Goal: Use online tool/utility: Utilize a website feature to perform a specific function

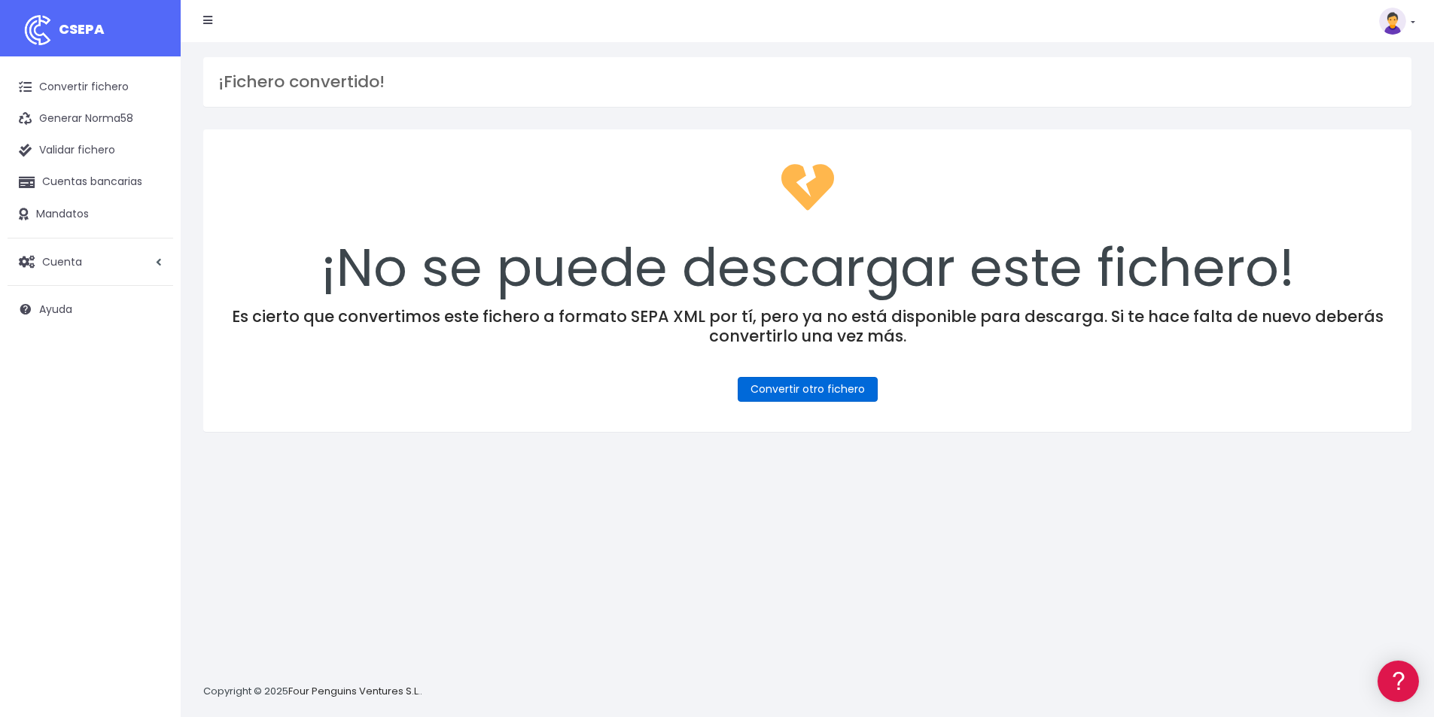
click at [815, 390] on link "Convertir otro fichero" at bounding box center [808, 389] width 140 height 25
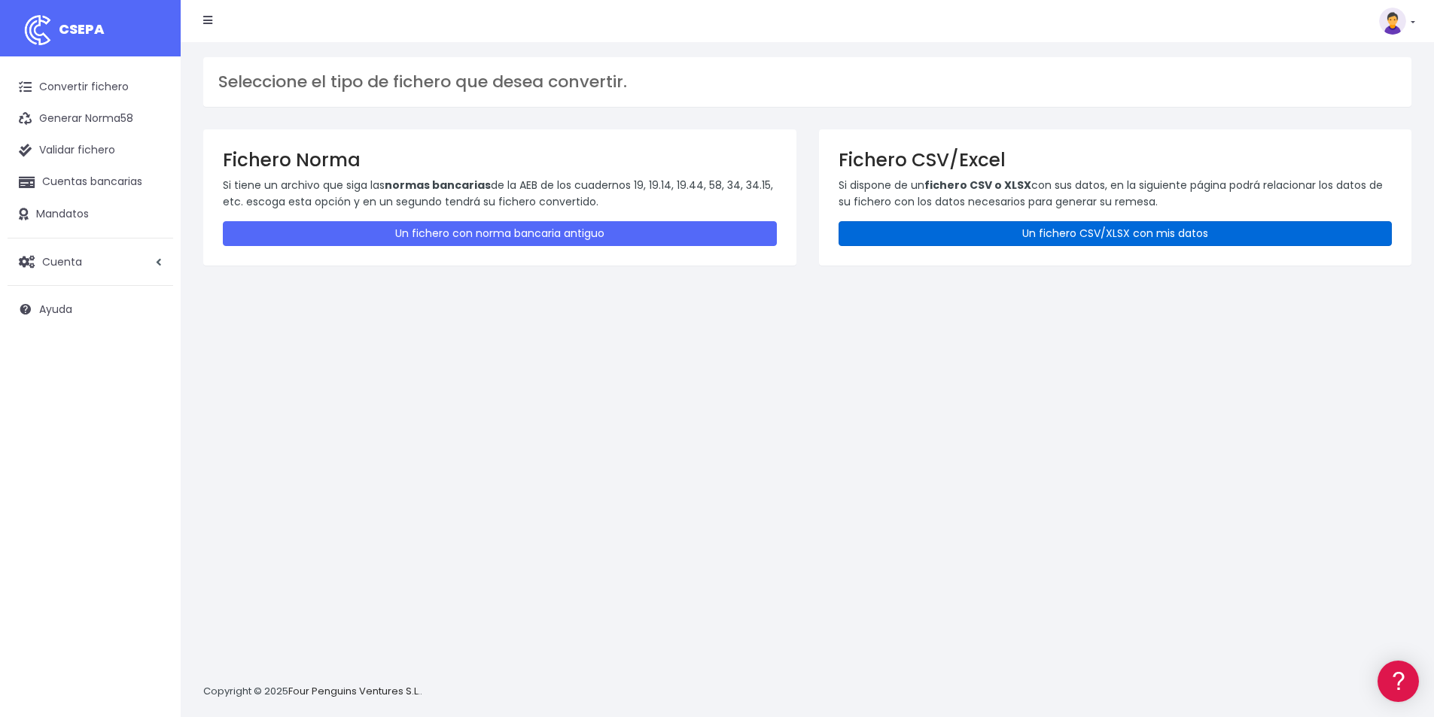
click at [1138, 237] on link "Un fichero CSV/XLSX con mis datos" at bounding box center [1116, 233] width 554 height 25
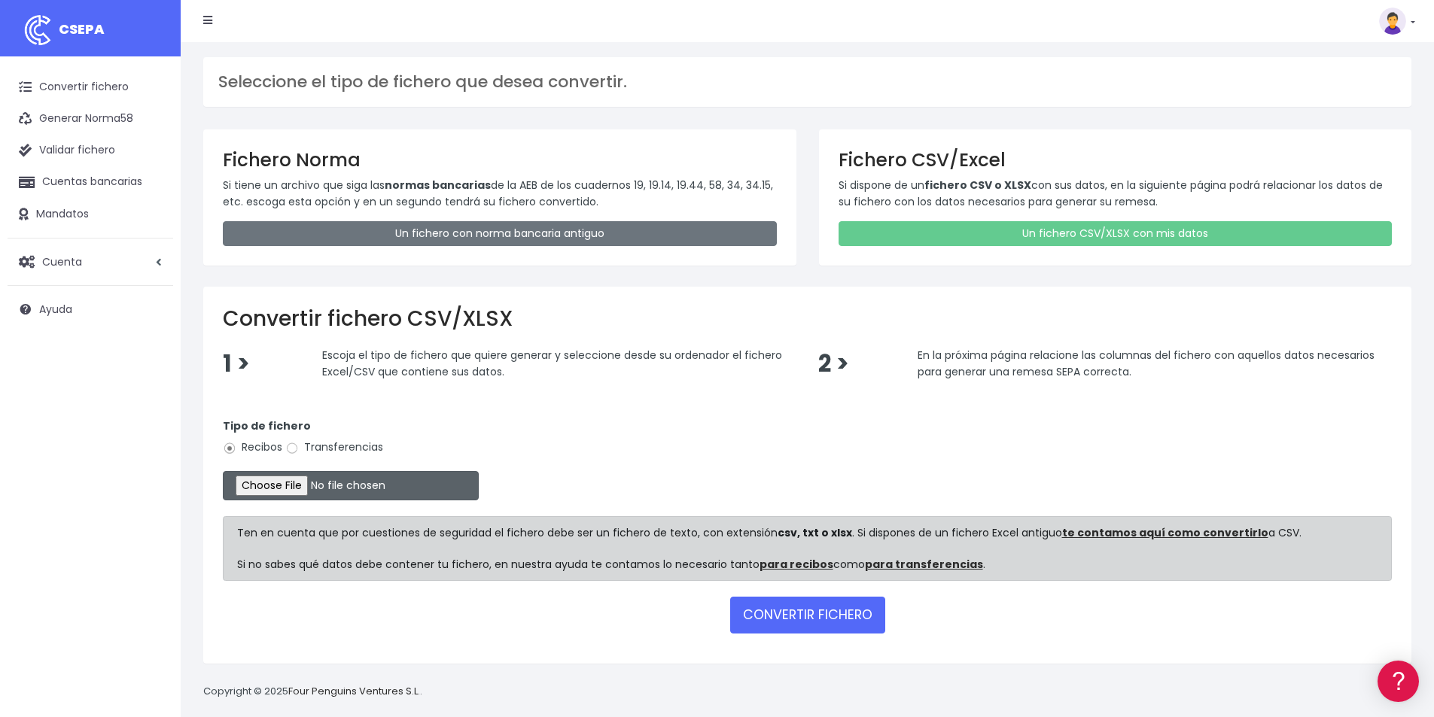
click at [304, 488] on input "file" at bounding box center [351, 485] width 256 height 29
type input "C:\fakepath\COBROS [DATE].xlsx"
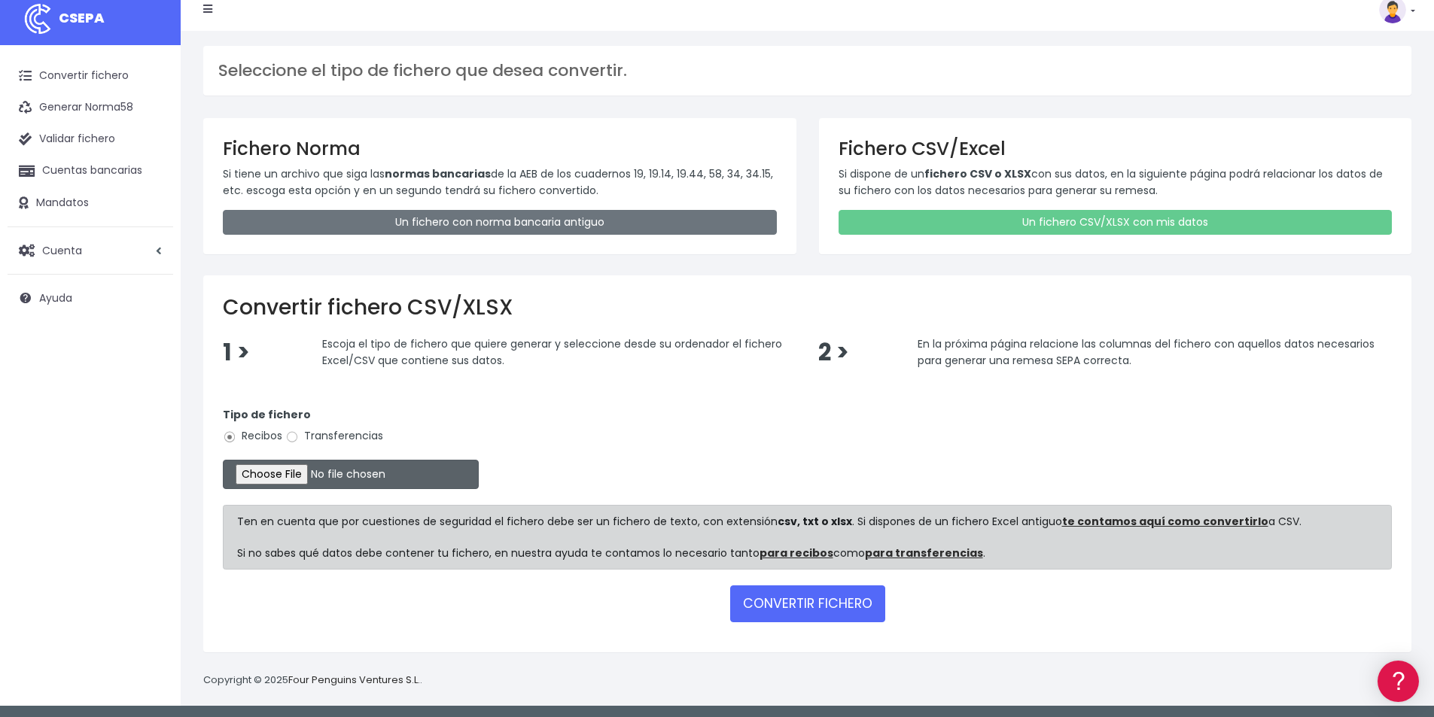
scroll to position [14, 0]
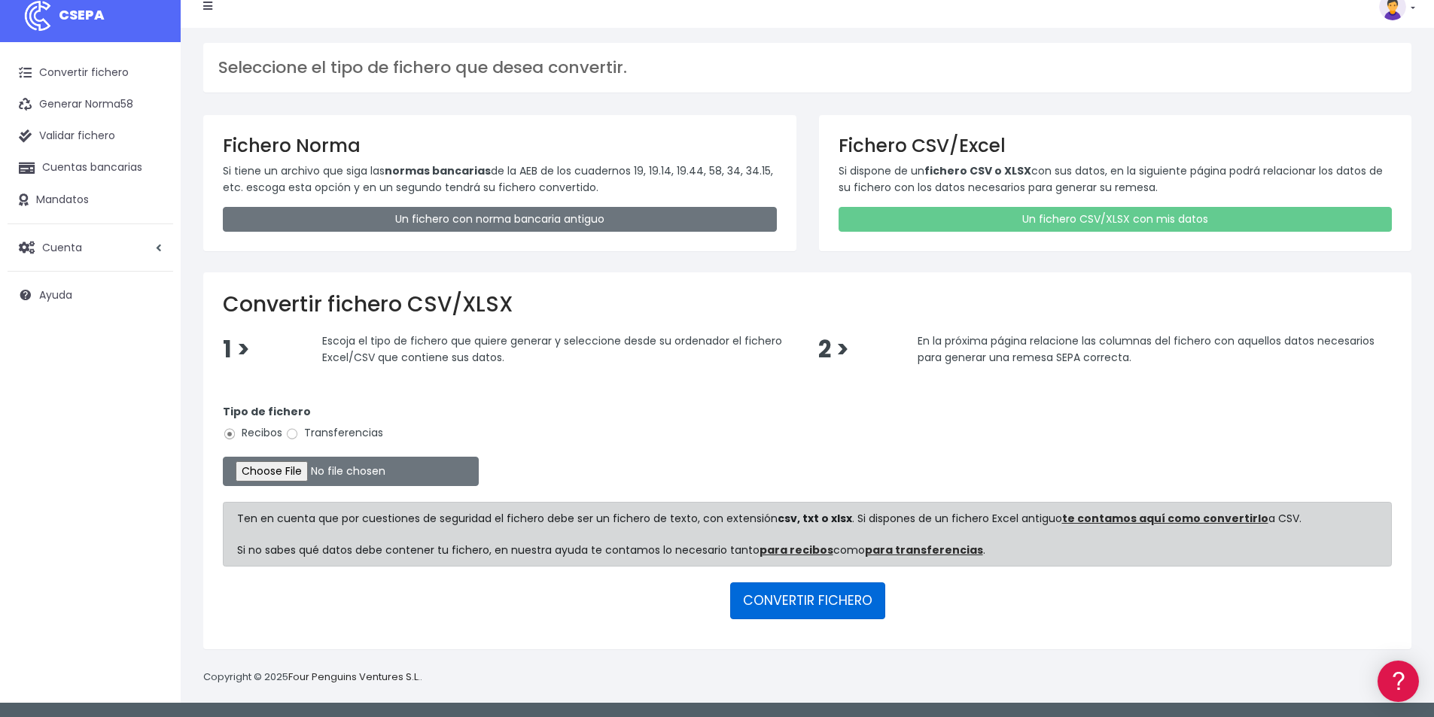
click at [831, 607] on button "CONVERTIR FICHERO" at bounding box center [807, 601] width 155 height 36
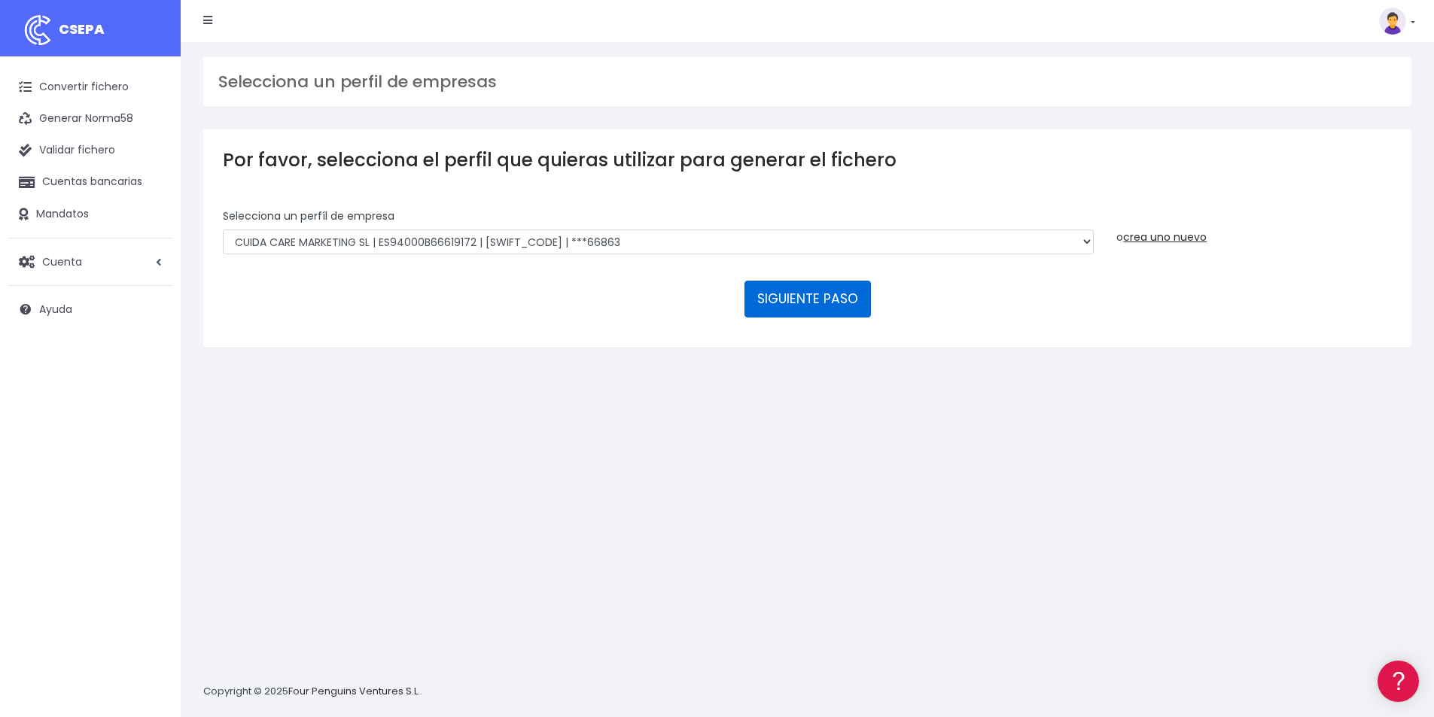
click at [815, 299] on button "SIGUIENTE PASO" at bounding box center [808, 299] width 126 height 36
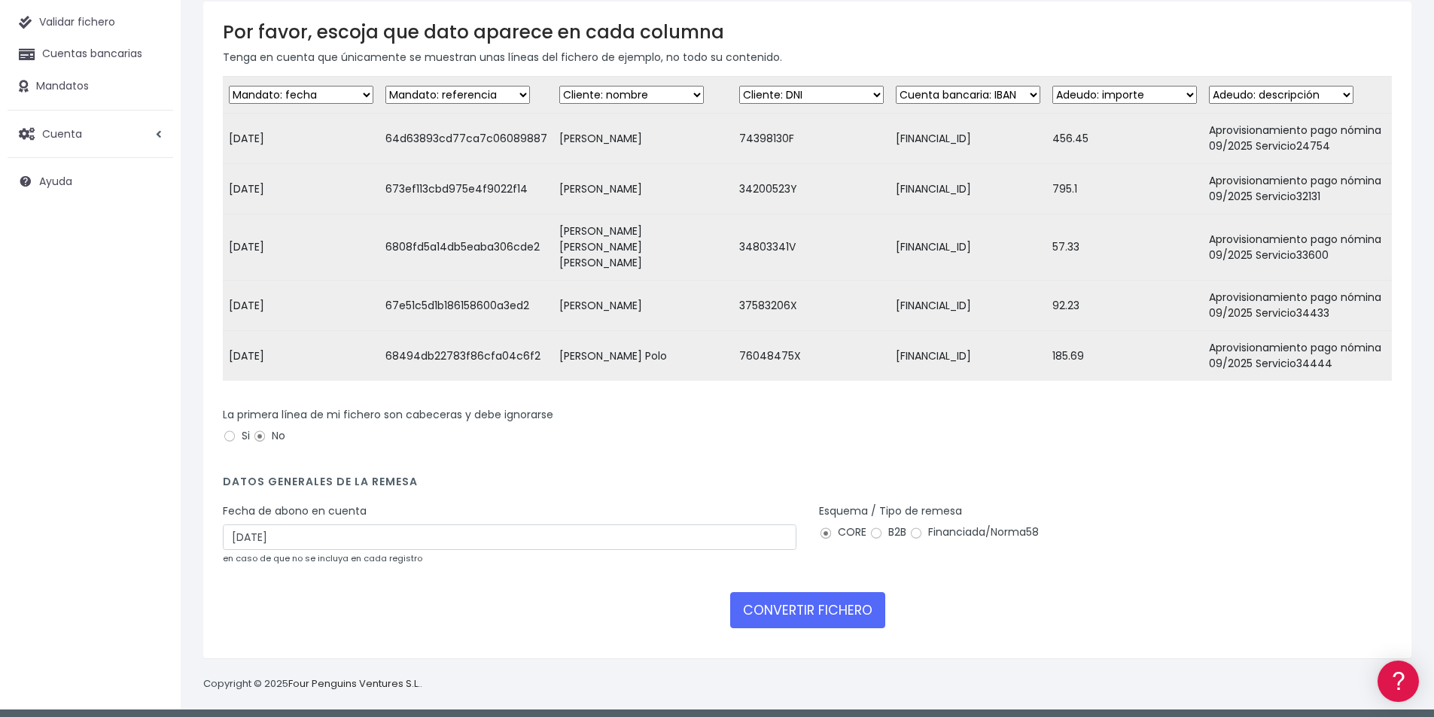
scroll to position [130, 0]
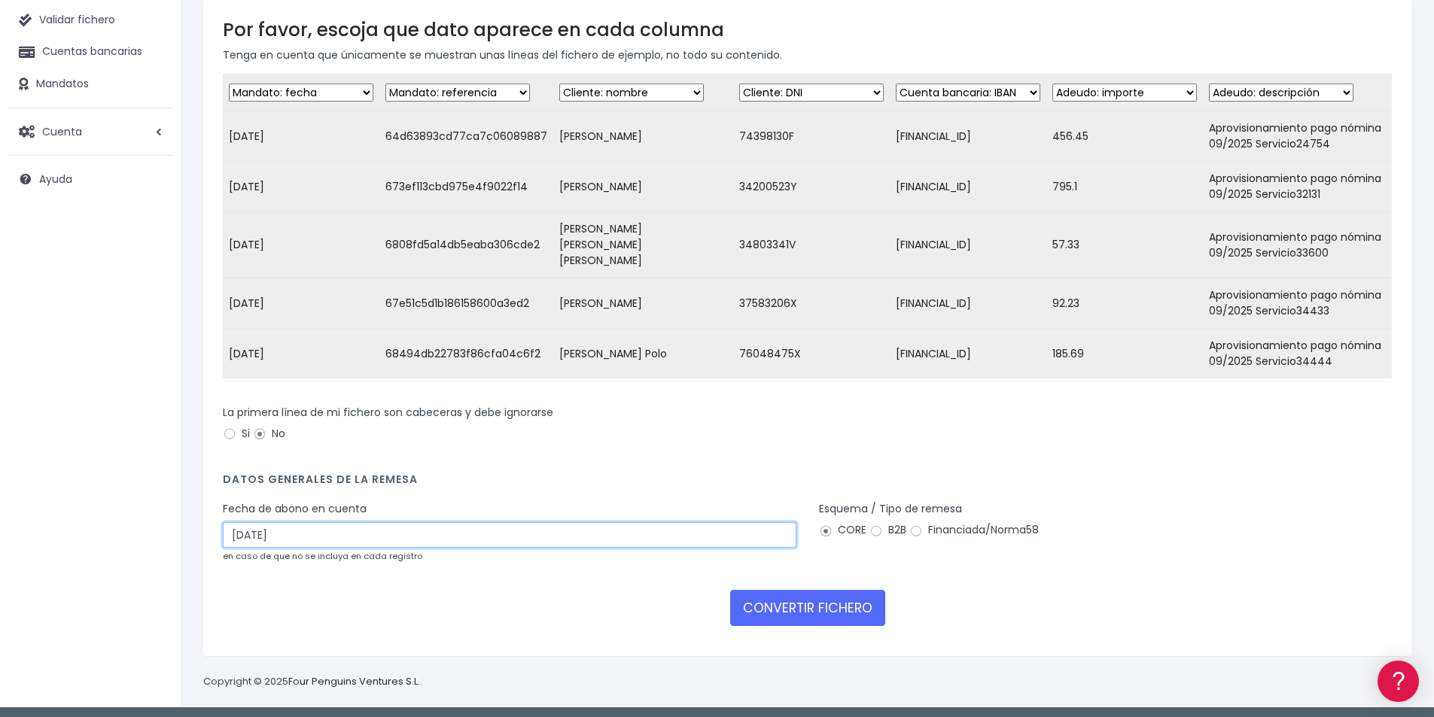
click at [288, 532] on input "12/09/2025" at bounding box center [510, 535] width 574 height 26
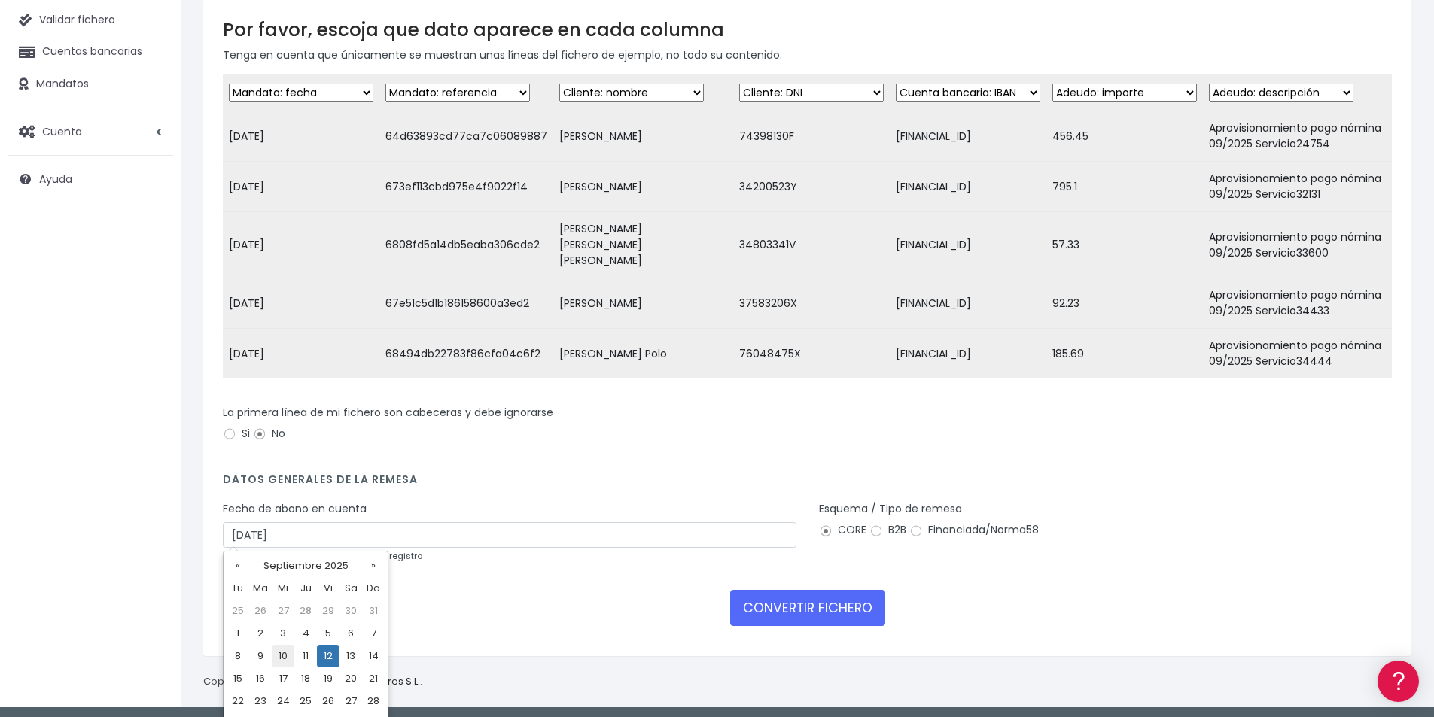
click at [284, 657] on td "10" at bounding box center [283, 656] width 23 height 23
type input "10/09/2025"
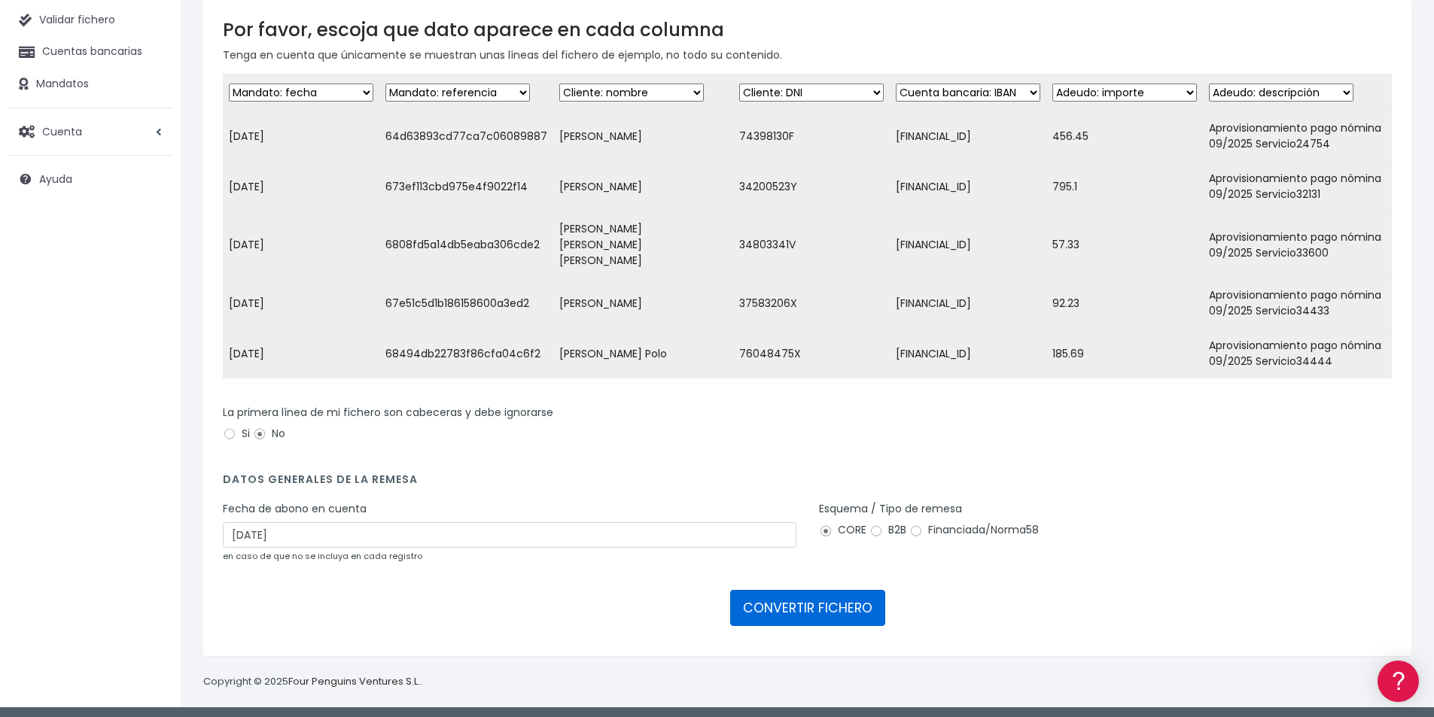
click at [796, 605] on button "CONVERTIR FICHERO" at bounding box center [807, 608] width 155 height 36
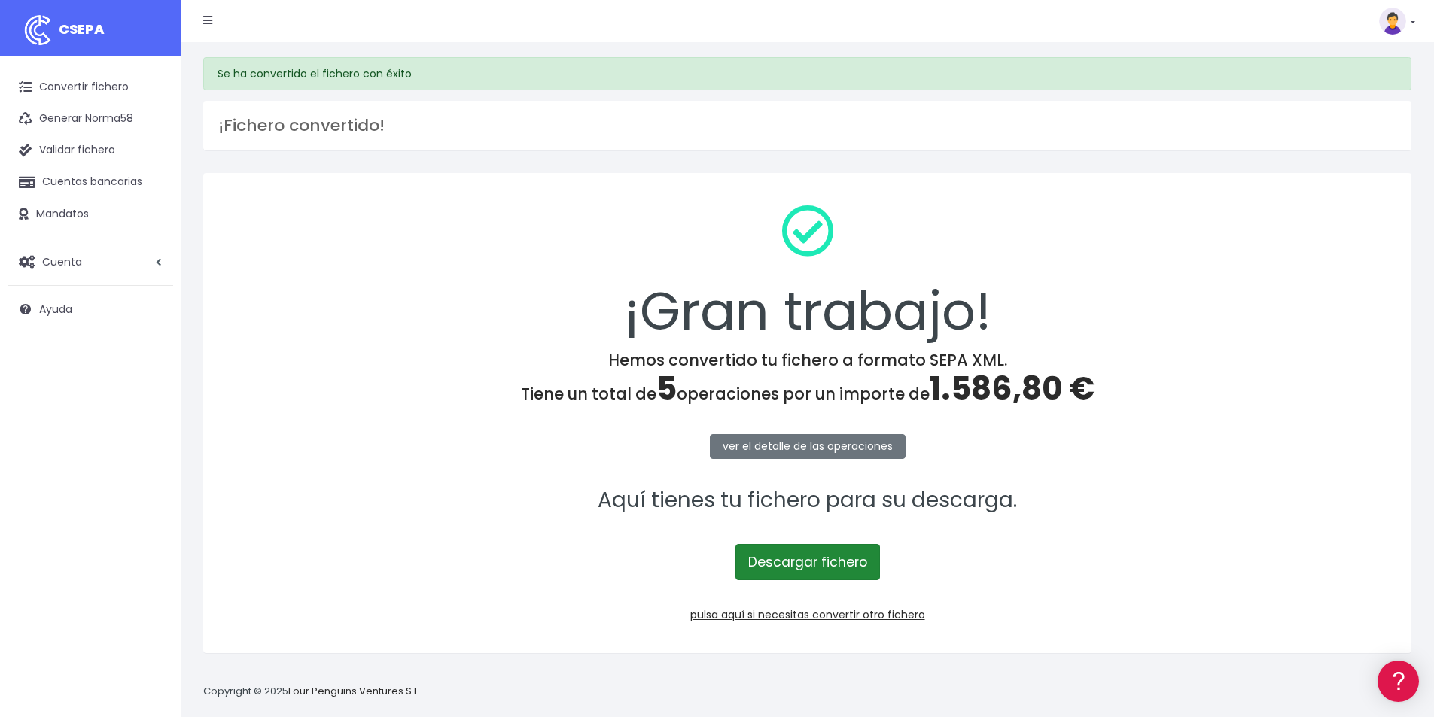
click at [845, 563] on link "Descargar fichero" at bounding box center [808, 562] width 145 height 36
click at [999, 394] on span "1.586,80 €" at bounding box center [1012, 389] width 165 height 44
copy span "1.586,80"
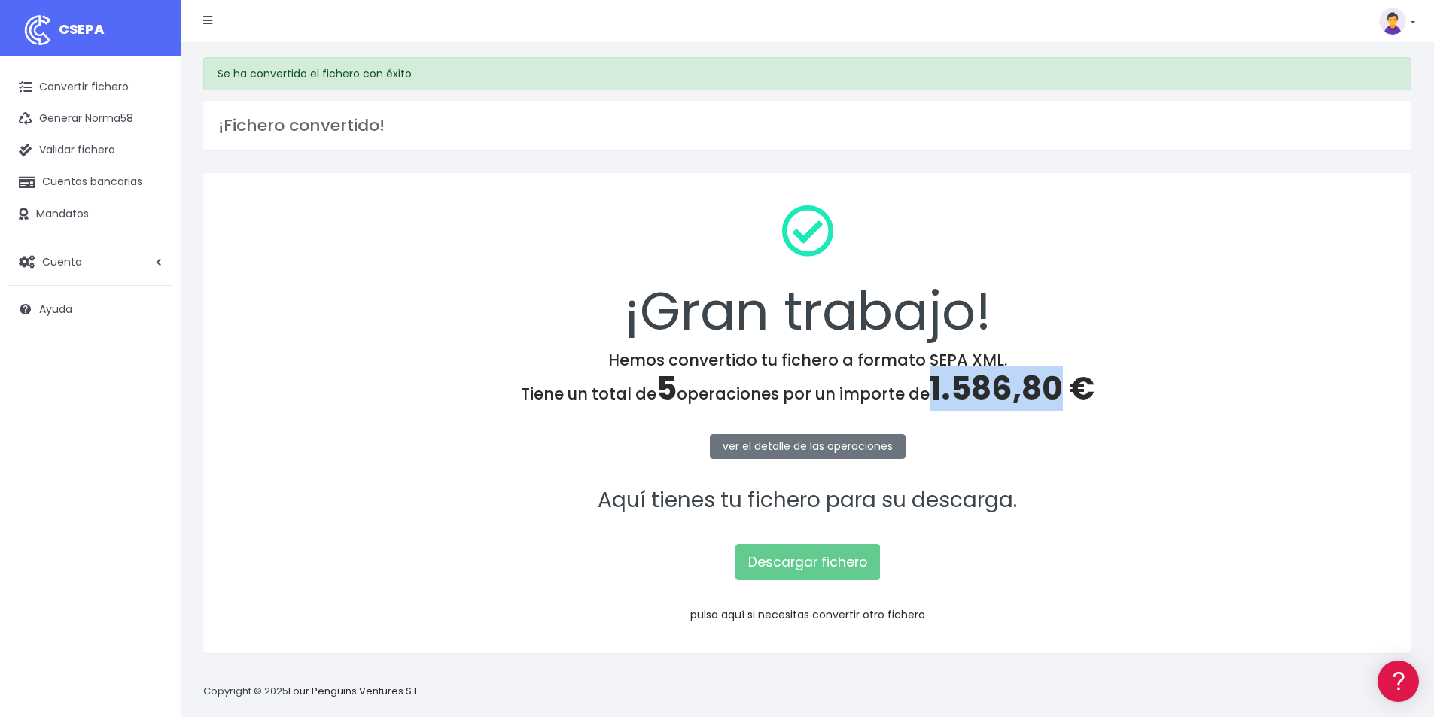
click at [848, 618] on link "pulsa aquí si necesitas convertir otro fichero" at bounding box center [807, 615] width 235 height 15
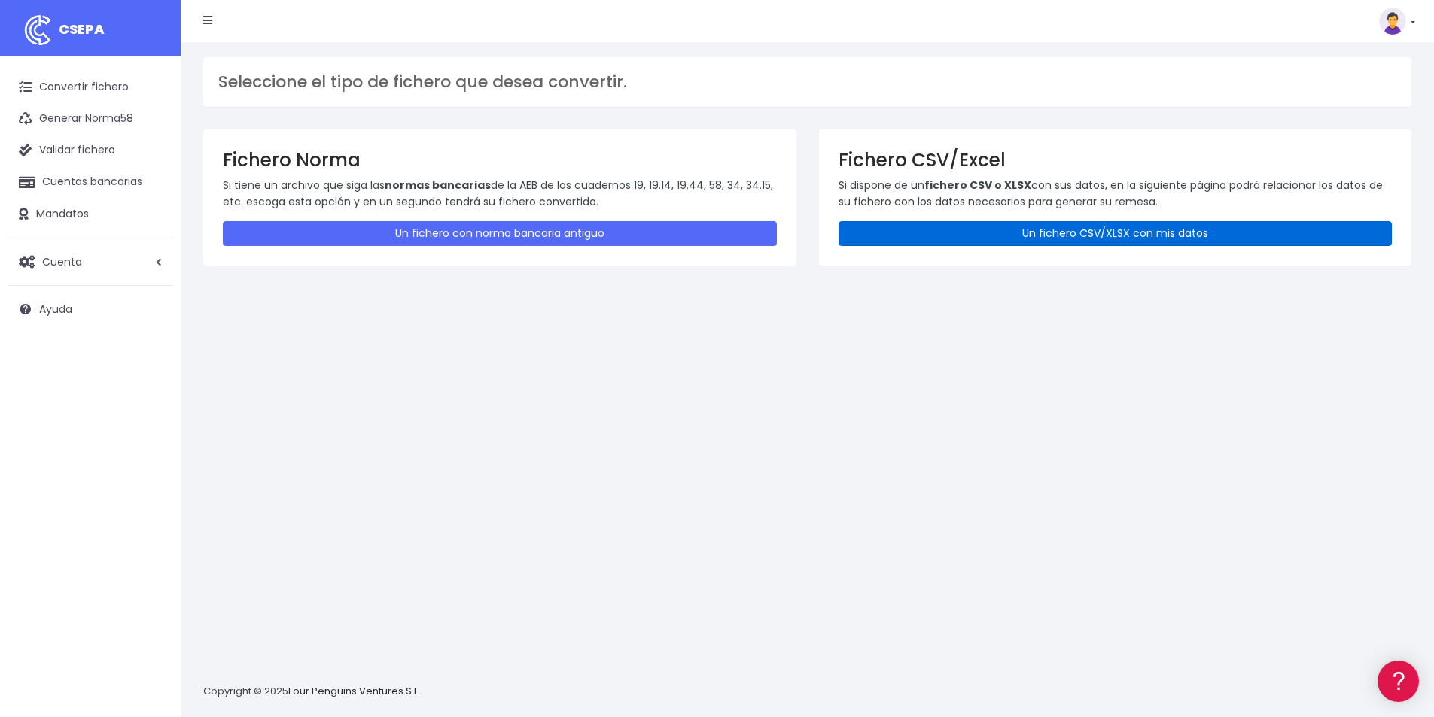
click at [1045, 232] on link "Un fichero CSV/XLSX con mis datos" at bounding box center [1116, 233] width 554 height 25
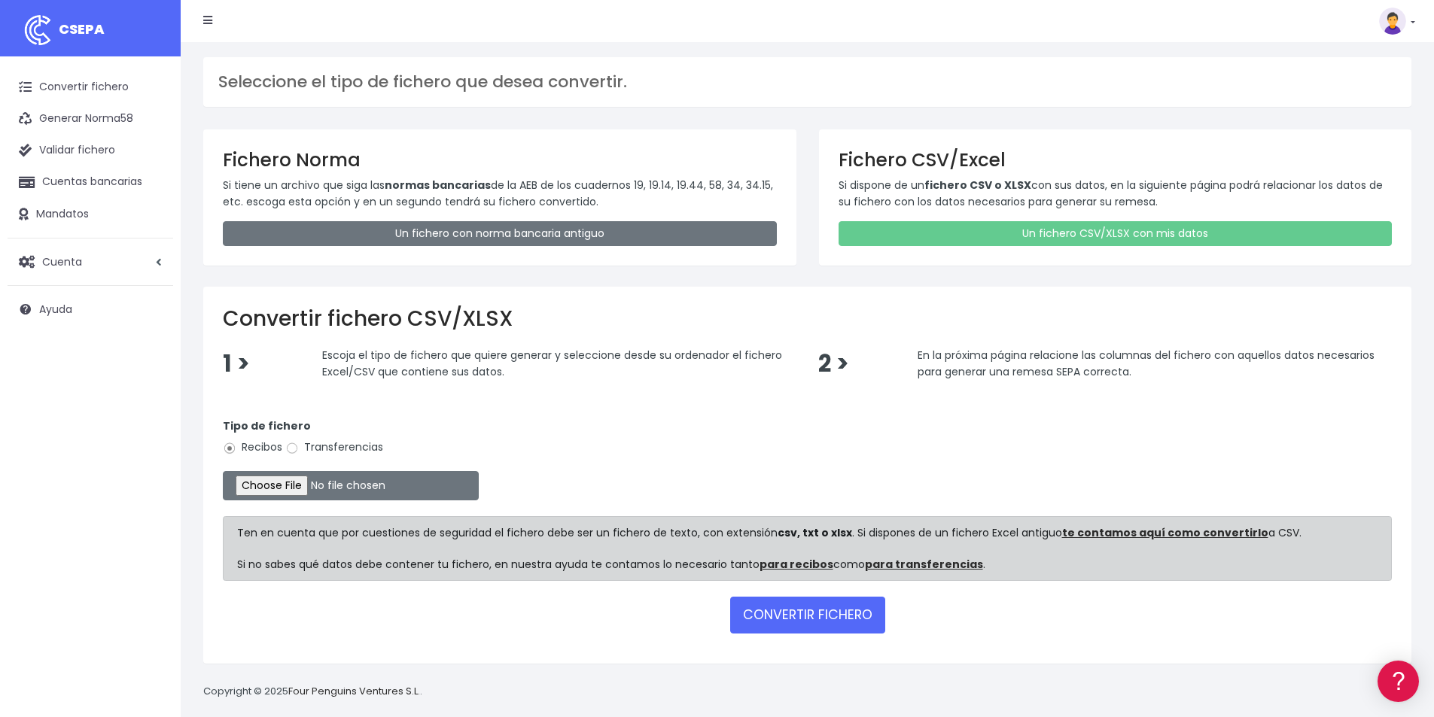
click at [327, 452] on label "Transferencias" at bounding box center [334, 448] width 98 height 16
click at [299, 452] on input "Transferencias" at bounding box center [292, 449] width 14 height 14
radio input "true"
click at [321, 489] on input "file" at bounding box center [351, 485] width 256 height 29
type input "C:\fakepath\PAGOS 10-09-25.xlsx"
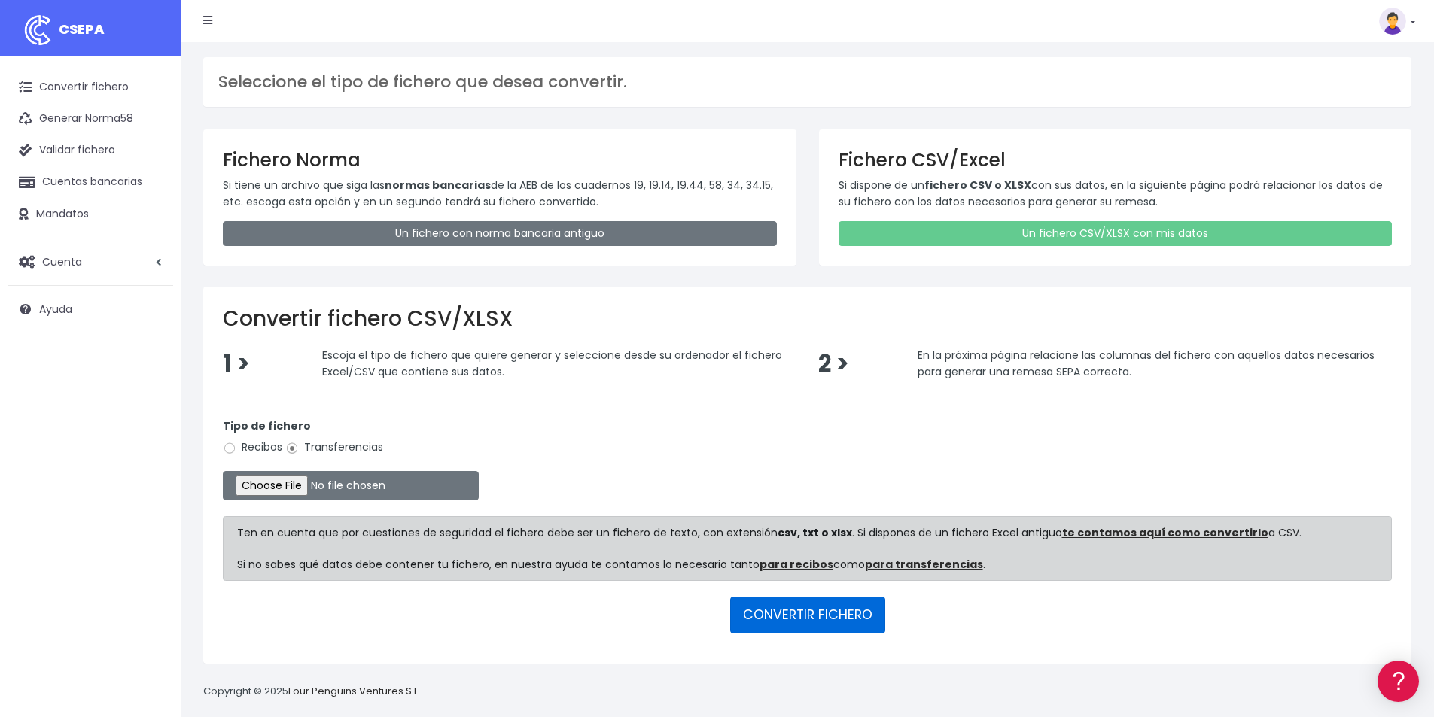
click at [835, 620] on button "CONVERTIR FICHERO" at bounding box center [807, 615] width 155 height 36
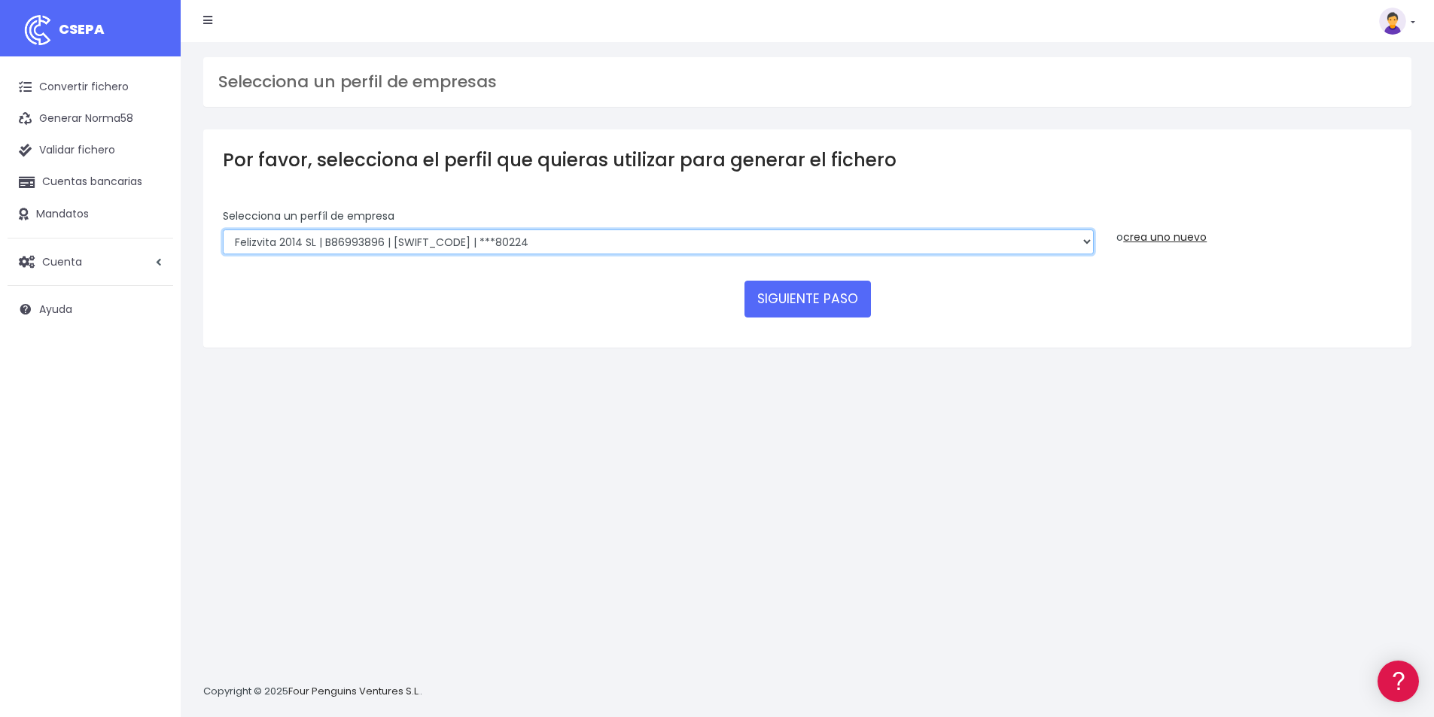
click at [507, 235] on select "Felizvita 2014 SL | B86993896 | CAIXESBBXXX | ***80224 Assisvita Asistencia S.L…" at bounding box center [658, 243] width 871 height 26
select select "1686"
click at [223, 230] on select "Felizvita 2014 SL | B86993896 | CAIXESBBXXX | ***80224 Assisvita Asistencia S.L…" at bounding box center [658, 243] width 871 height 26
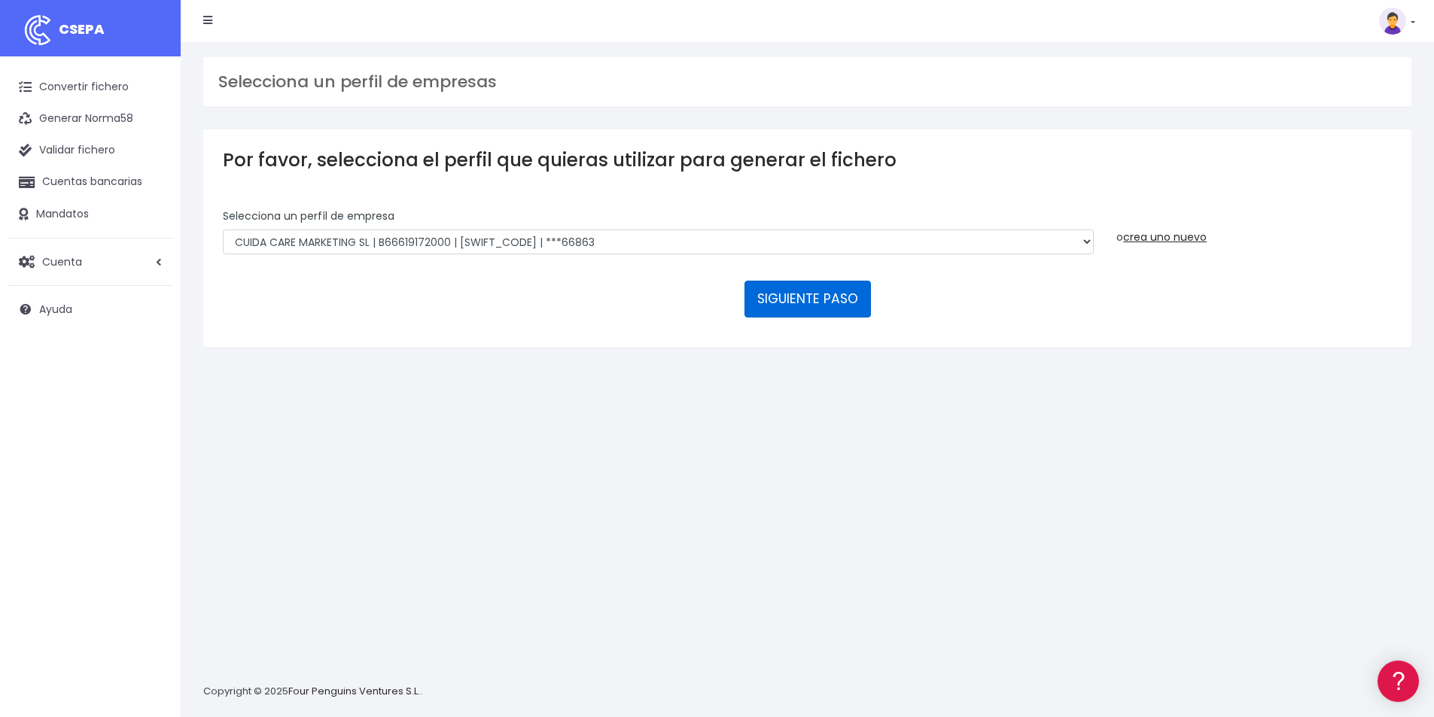
click at [821, 294] on button "SIGUIENTE PASO" at bounding box center [808, 299] width 126 height 36
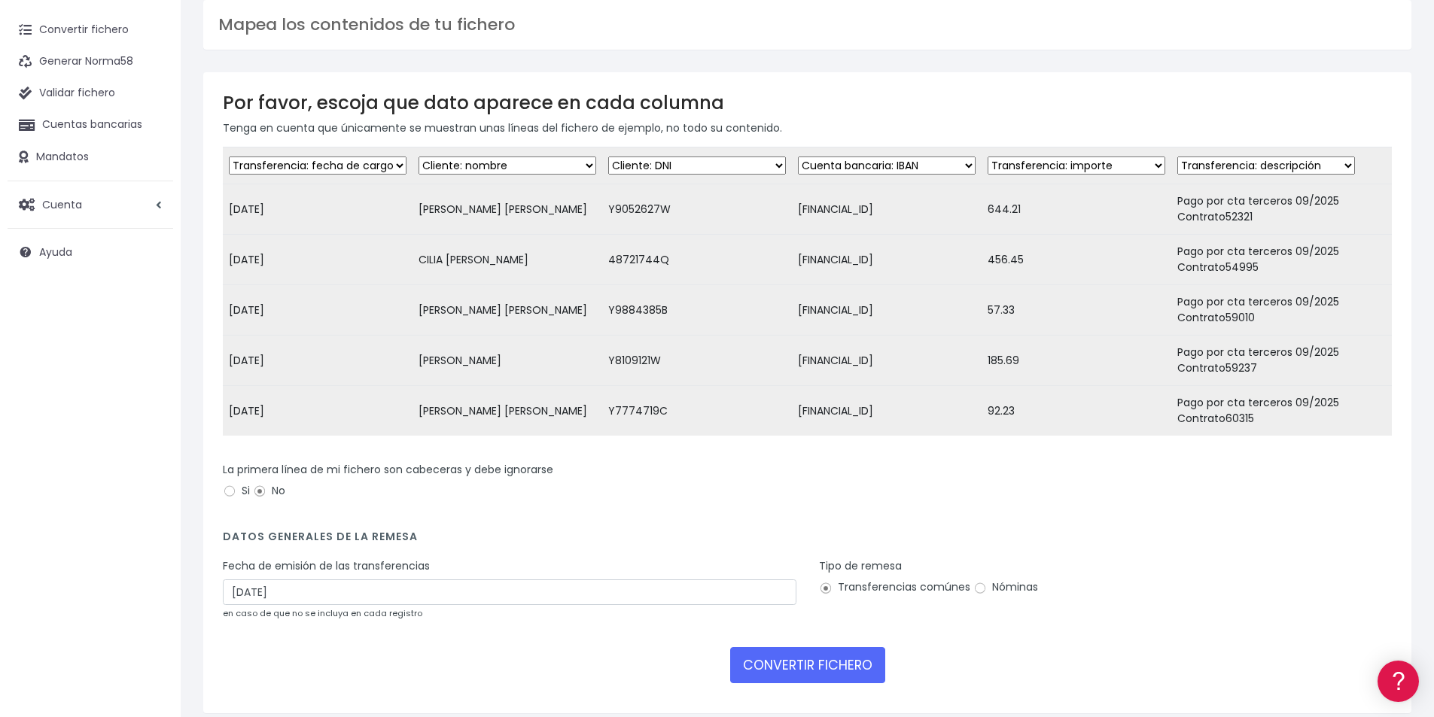
scroll to position [130, 0]
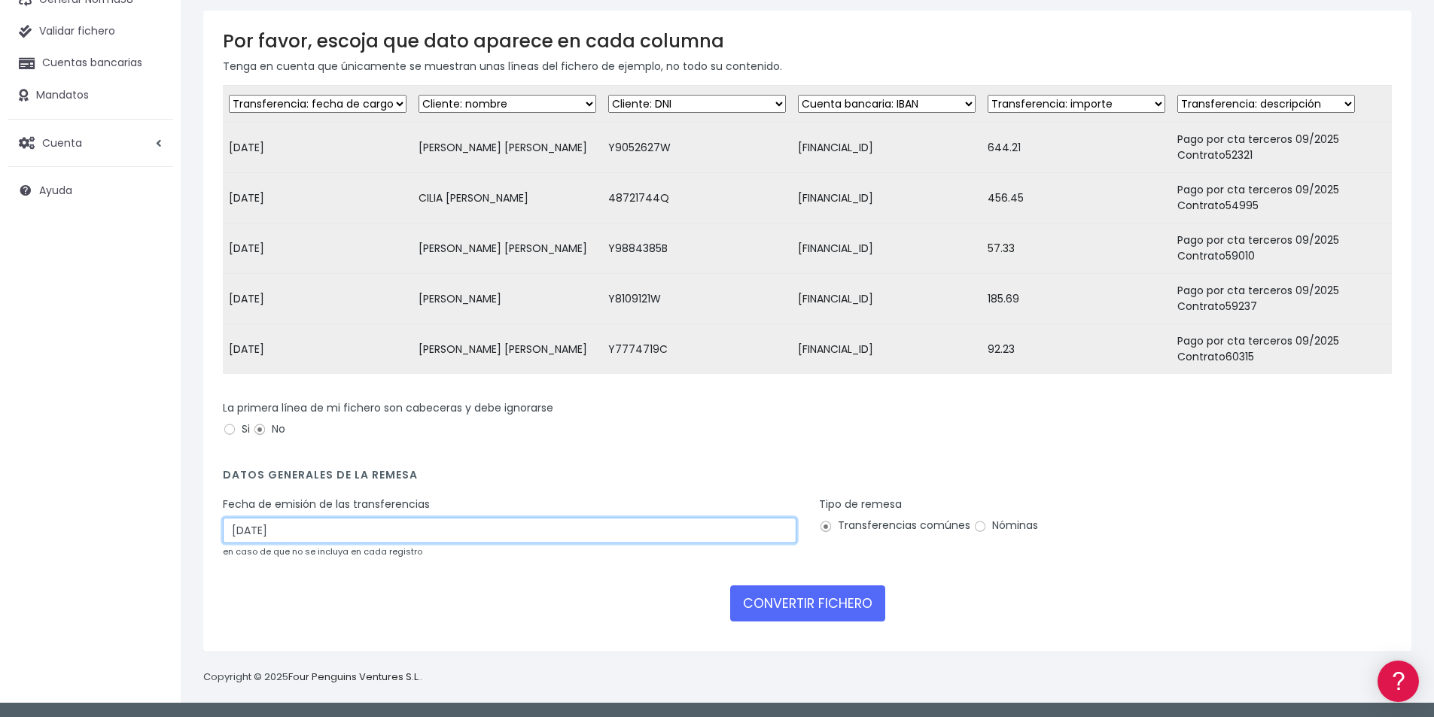
click at [280, 532] on input "[DATE]" at bounding box center [510, 531] width 574 height 26
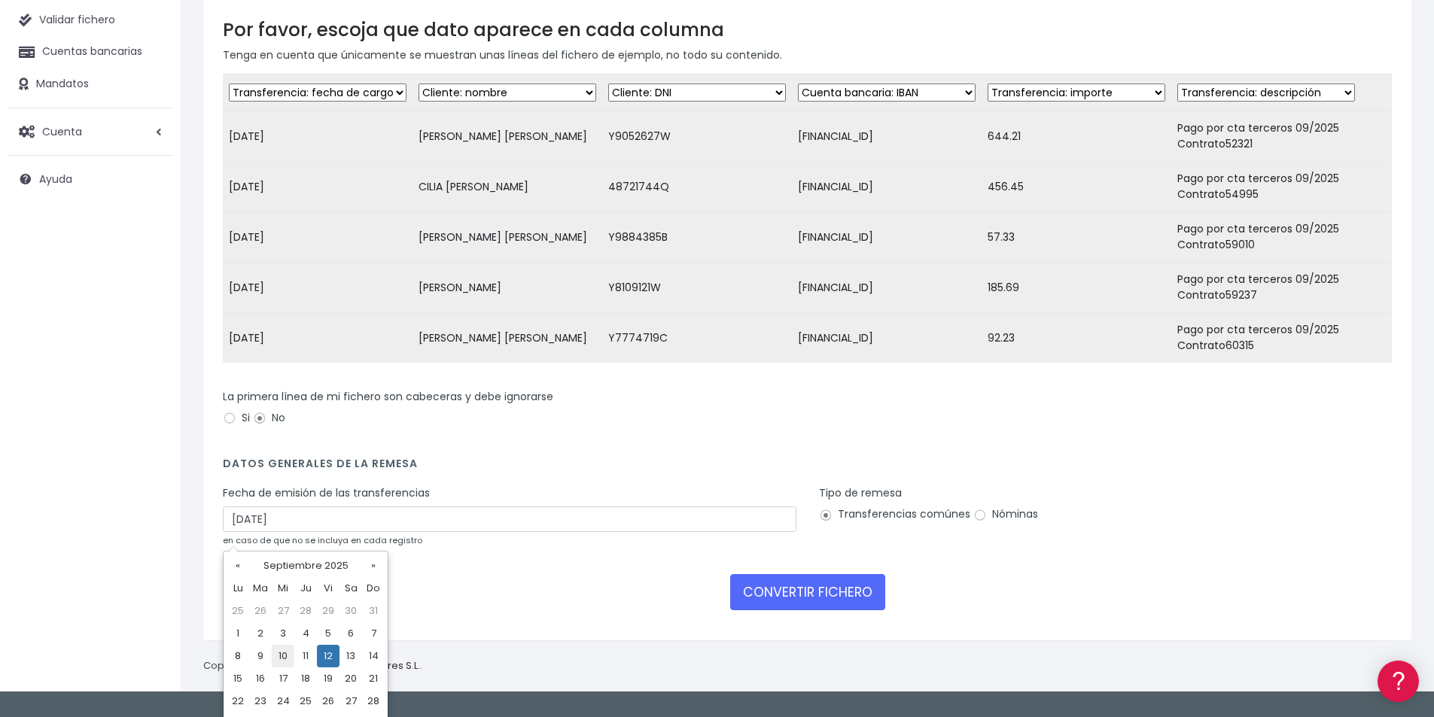
click at [294, 653] on td "10" at bounding box center [283, 656] width 23 height 23
type input "[DATE]"
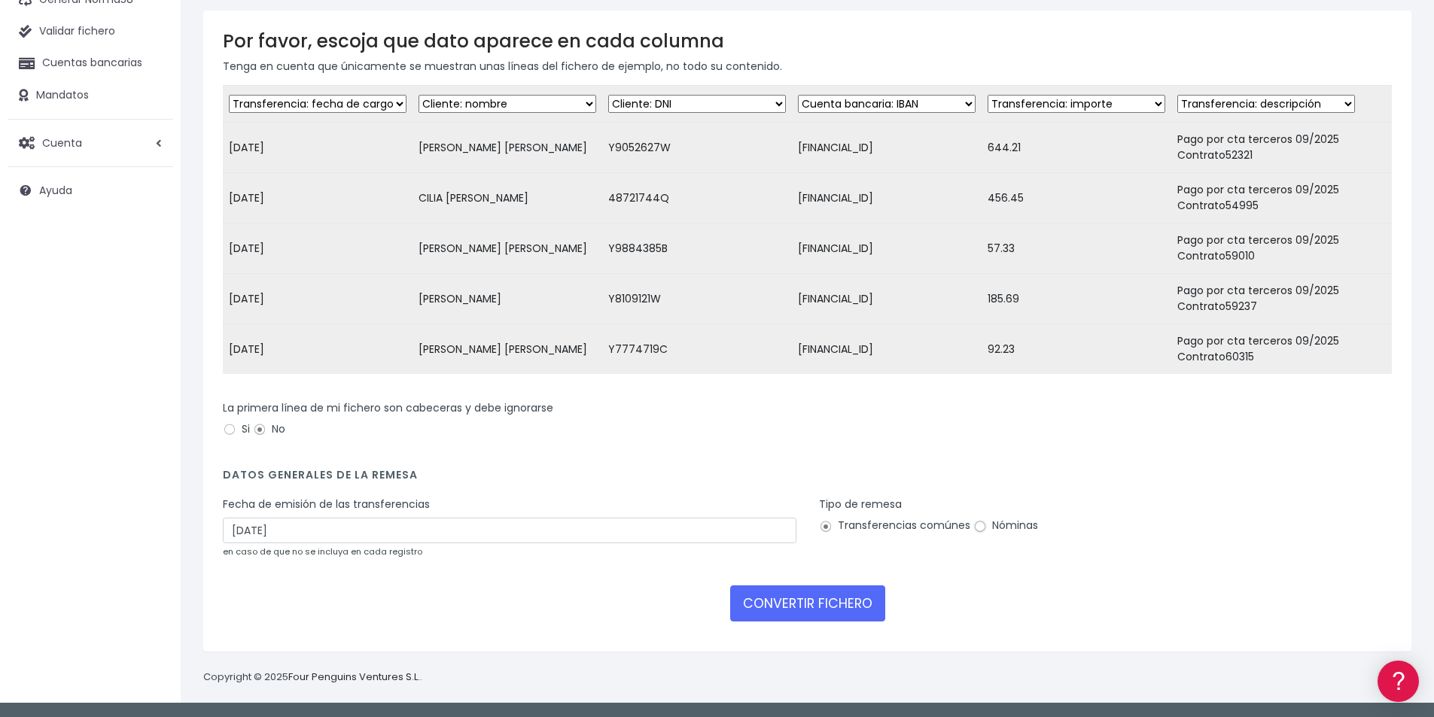
click at [979, 526] on input "Nóminas" at bounding box center [980, 527] width 14 height 14
radio input "true"
click at [807, 606] on button "CONVERTIR FICHERO" at bounding box center [807, 604] width 155 height 36
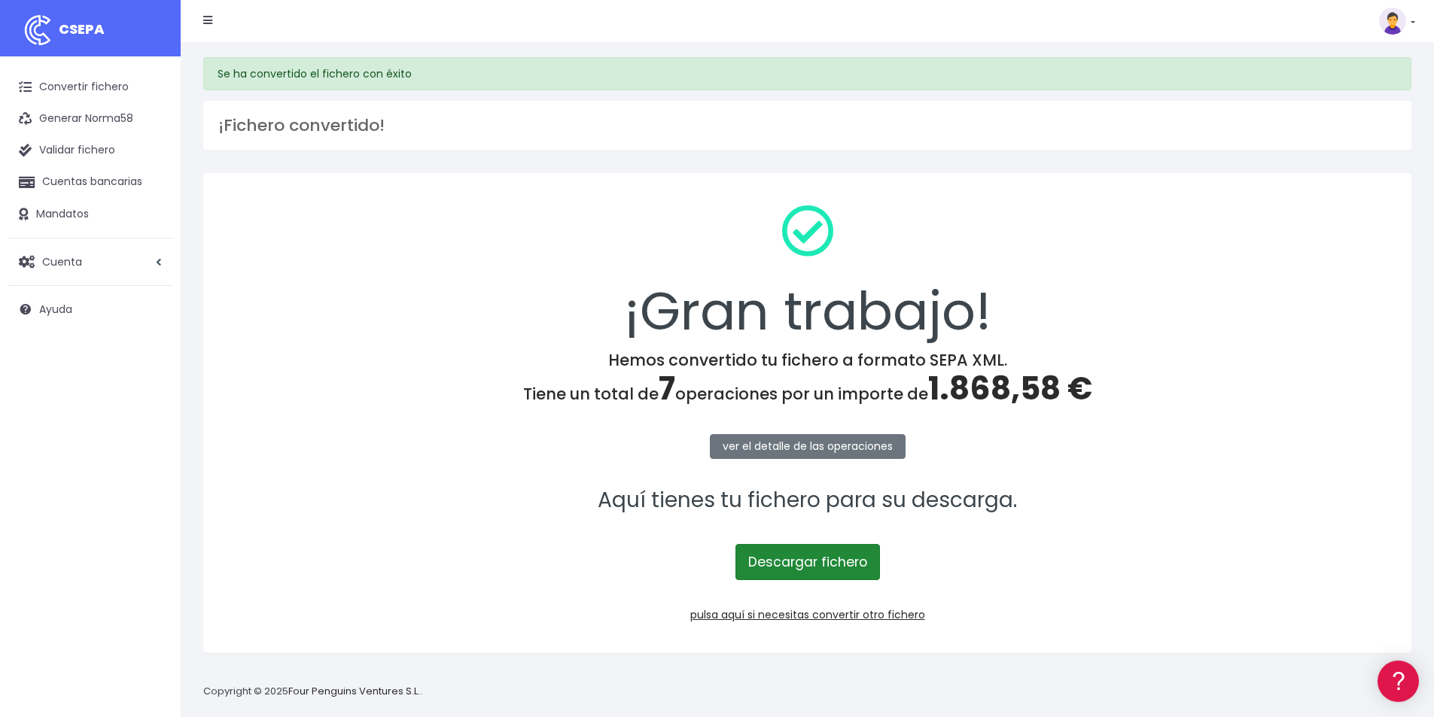
click at [821, 561] on link "Descargar fichero" at bounding box center [808, 562] width 145 height 36
click at [999, 390] on span "1.868,58 €" at bounding box center [1010, 389] width 164 height 44
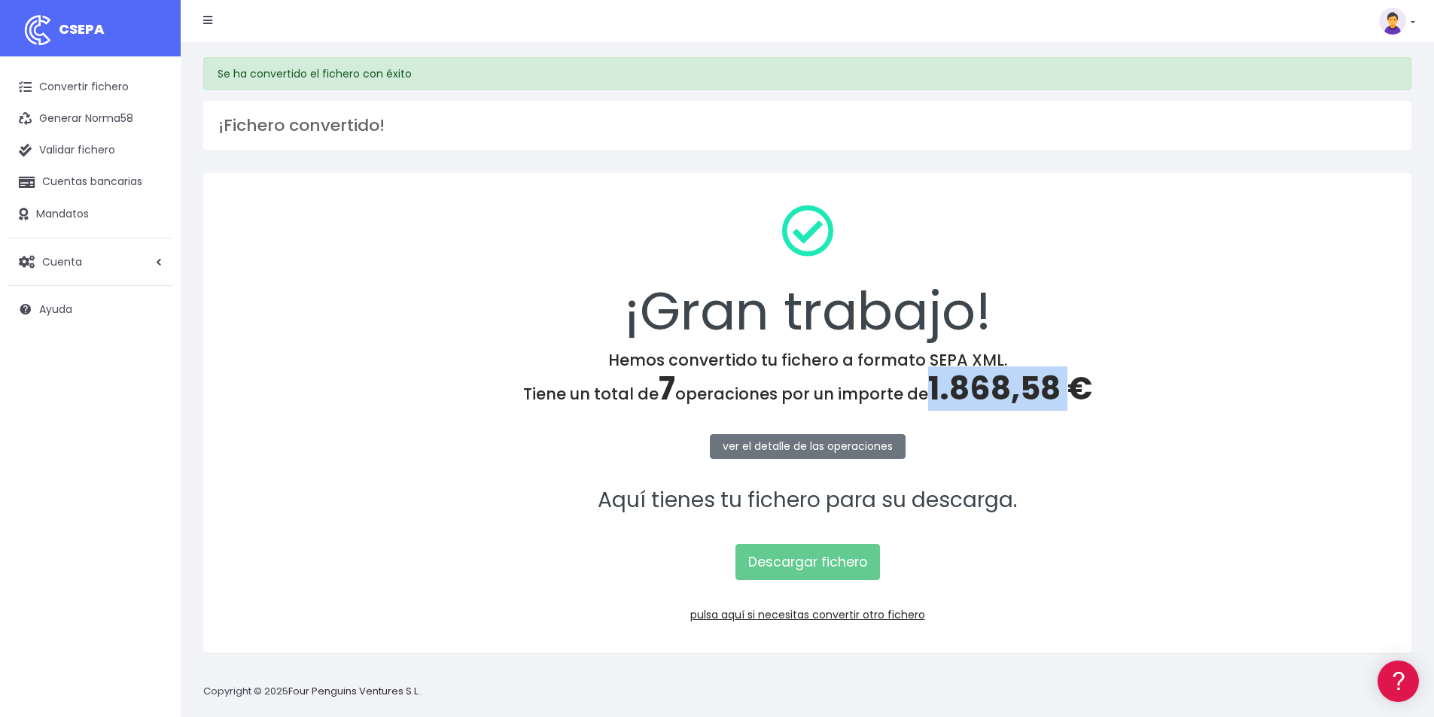
click at [999, 390] on span "1.868,58 €" at bounding box center [1010, 389] width 164 height 44
copy span "1.868,58"
click at [852, 564] on link "Descargar fichero" at bounding box center [808, 562] width 145 height 36
